Goal: Use online tool/utility: Utilize a website feature to perform a specific function

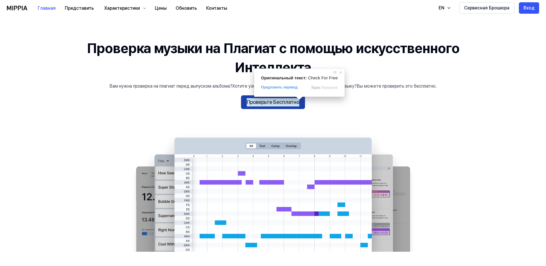
click at [292, 106] on ya-tr-span "Проверьте Бесплатно" at bounding box center [273, 102] width 53 height 8
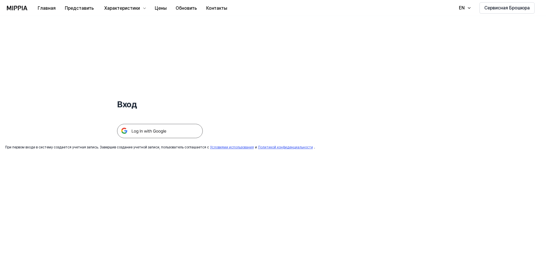
click at [181, 131] on img at bounding box center [160, 131] width 86 height 14
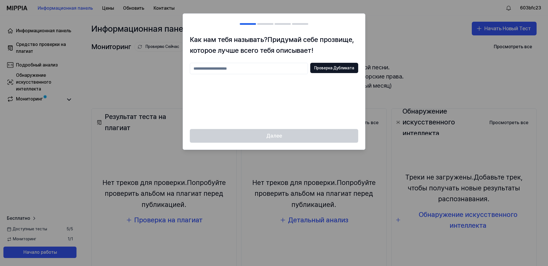
click at [254, 71] on input "text" at bounding box center [249, 68] width 118 height 11
type input "*******"
click at [274, 132] on div "Далее" at bounding box center [274, 139] width 182 height 21
click at [334, 68] on ya-tr-span "Проверка Дубликата" at bounding box center [334, 68] width 40 height 6
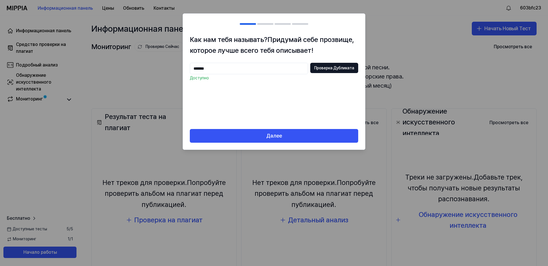
click at [304, 128] on div "Как нам тебя называть? Придумай себе прозвище, которое лучше всего тебя описыва…" at bounding box center [274, 81] width 182 height 95
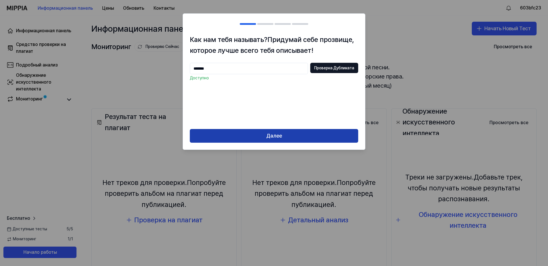
click at [303, 132] on button "Далее" at bounding box center [274, 136] width 168 height 14
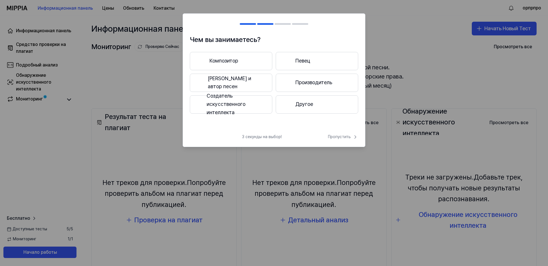
click at [301, 62] on ya-tr-span "Певец" at bounding box center [303, 61] width 15 height 8
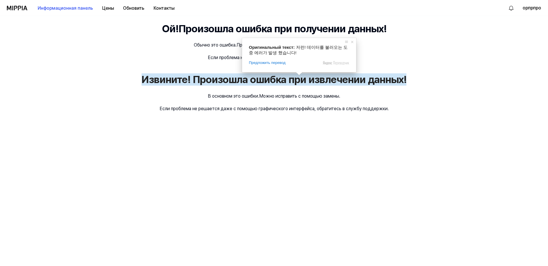
click at [350, 85] on ya-tr-span "Извините! Произошла ошибка при извлечении данных!" at bounding box center [274, 79] width 265 height 12
